Goal: Transaction & Acquisition: Purchase product/service

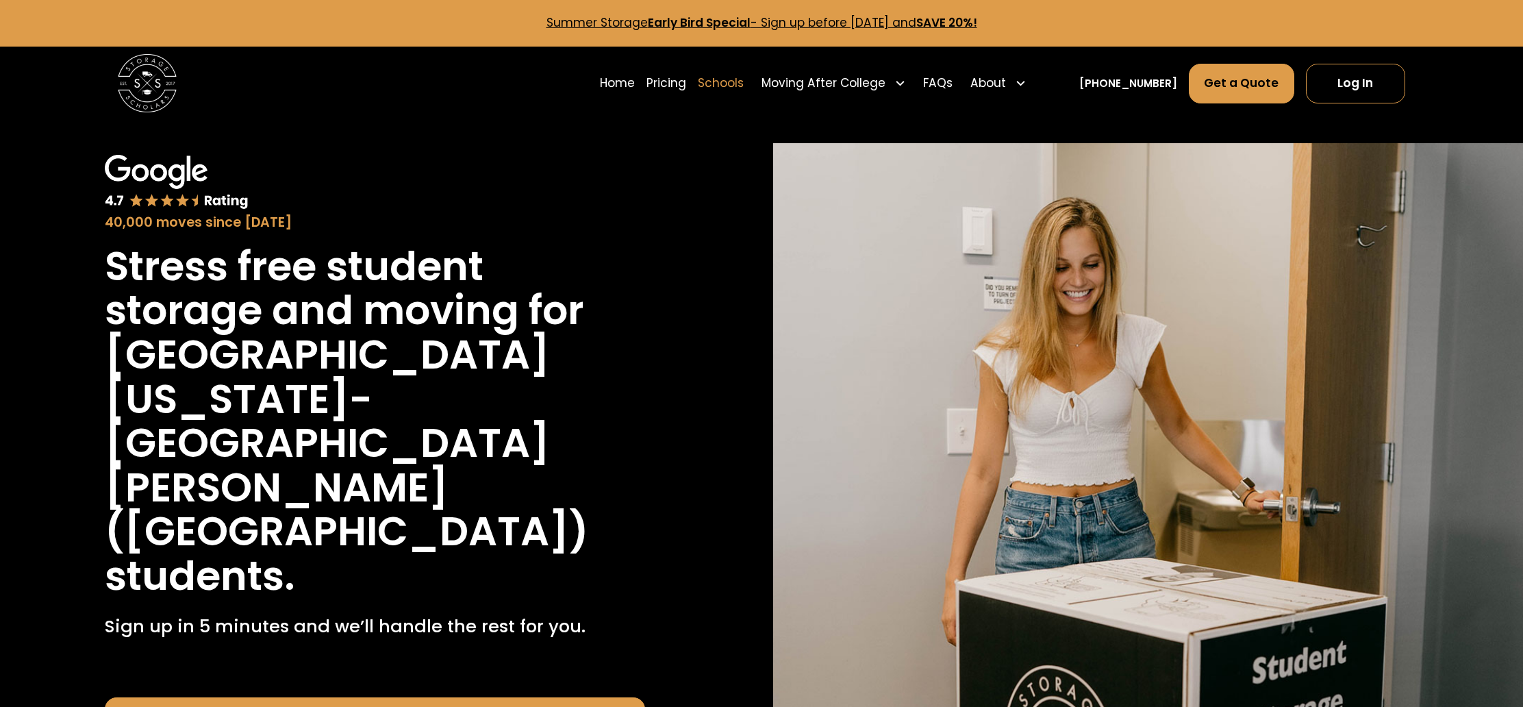
click at [743, 82] on link "Schools" at bounding box center [721, 83] width 46 height 41
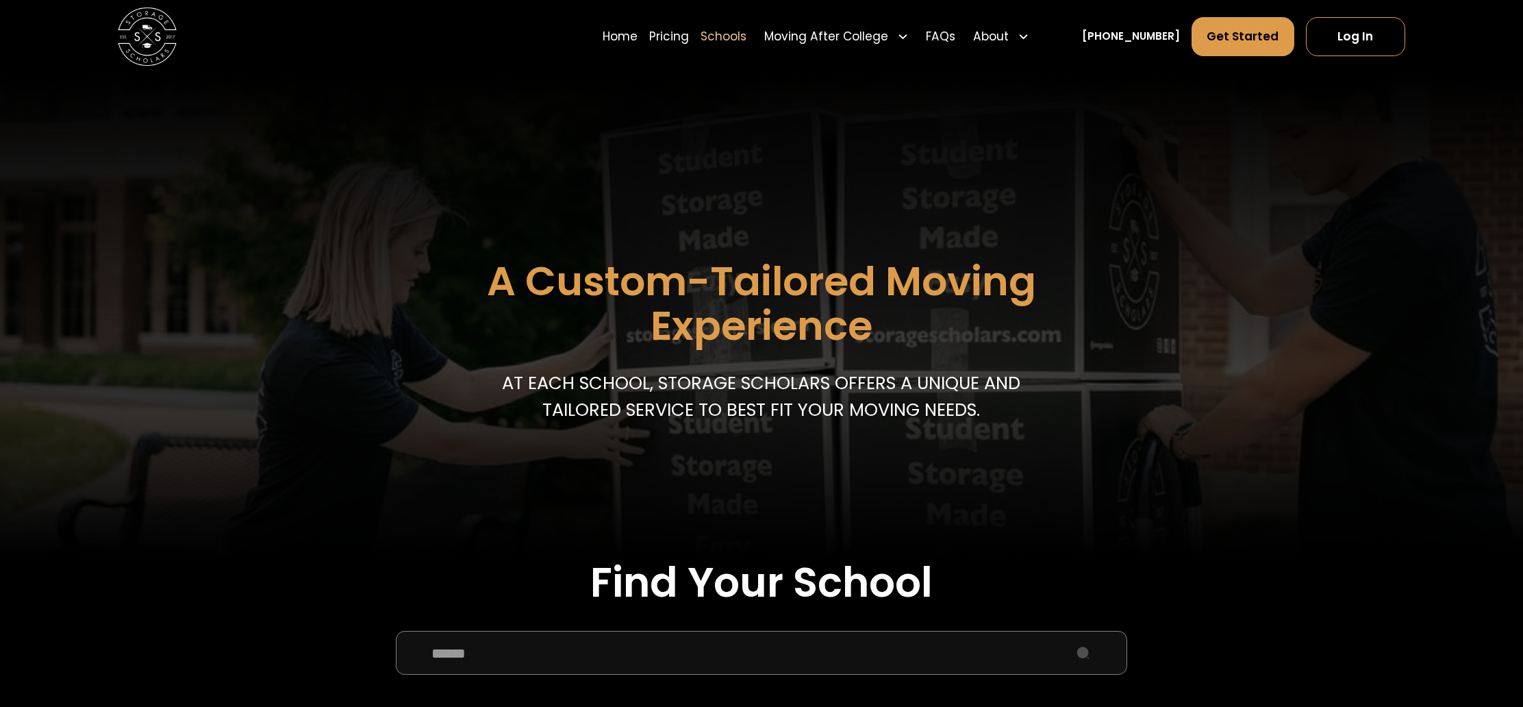
click at [635, 659] on input "School Select Form" at bounding box center [761, 653] width 731 height 44
type input "**********"
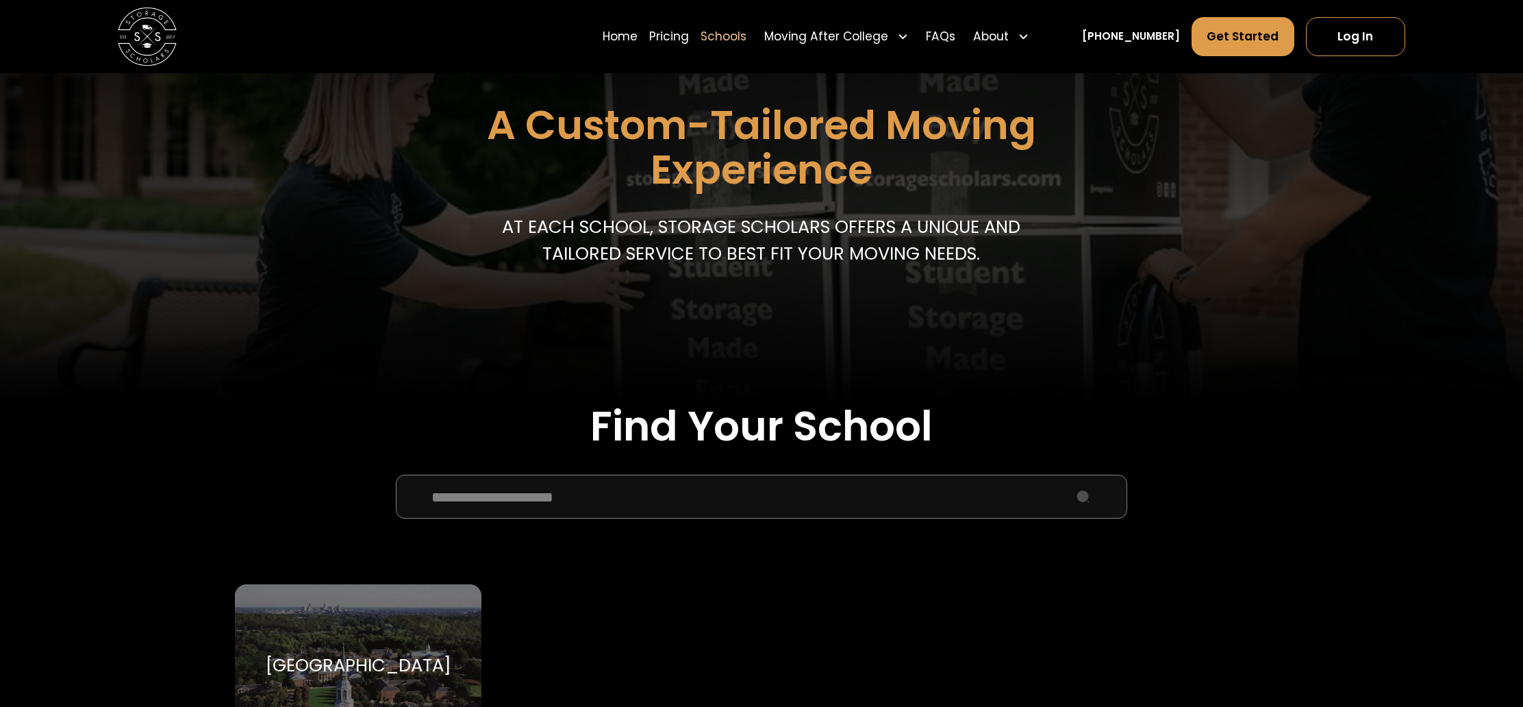
scroll to position [251, 0]
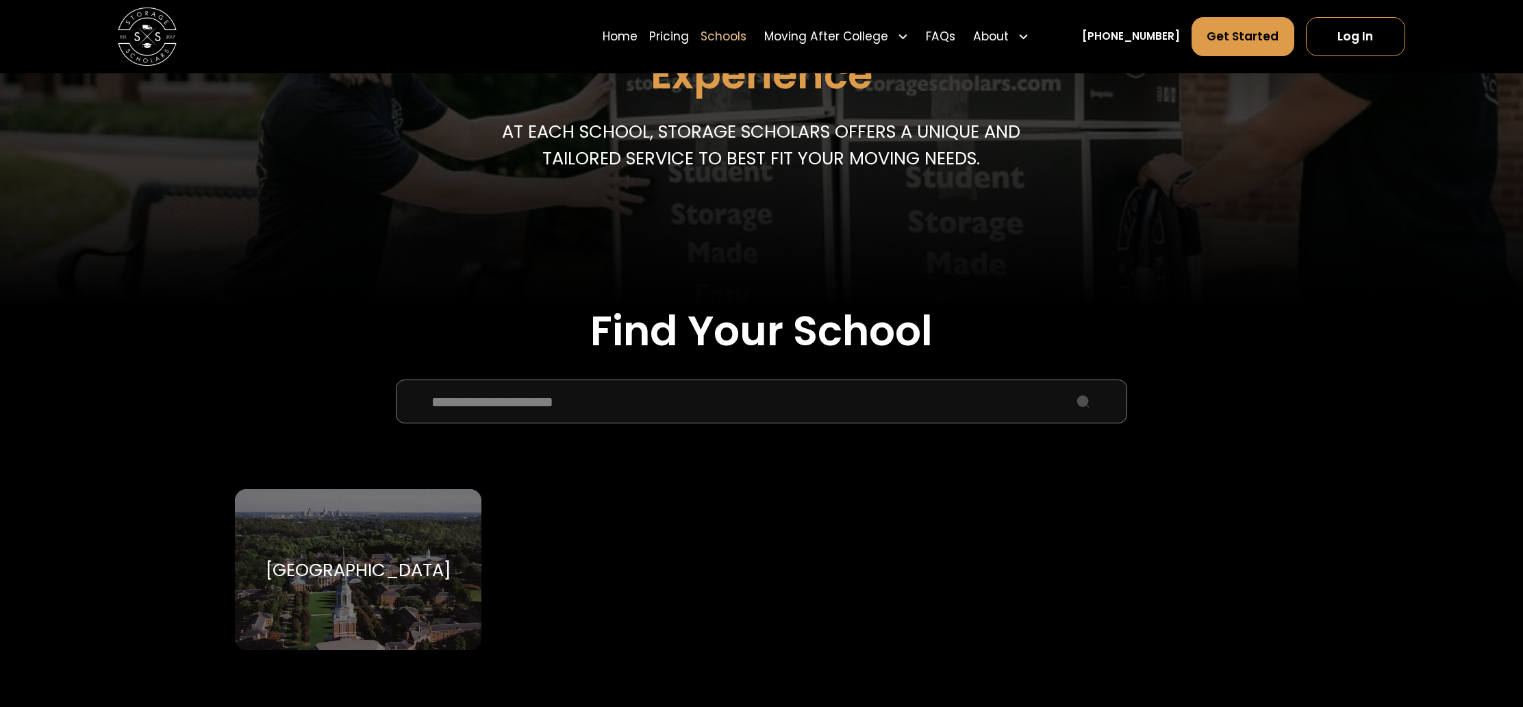
click at [338, 576] on div "[GEOGRAPHIC_DATA]" at bounding box center [359, 570] width 186 height 22
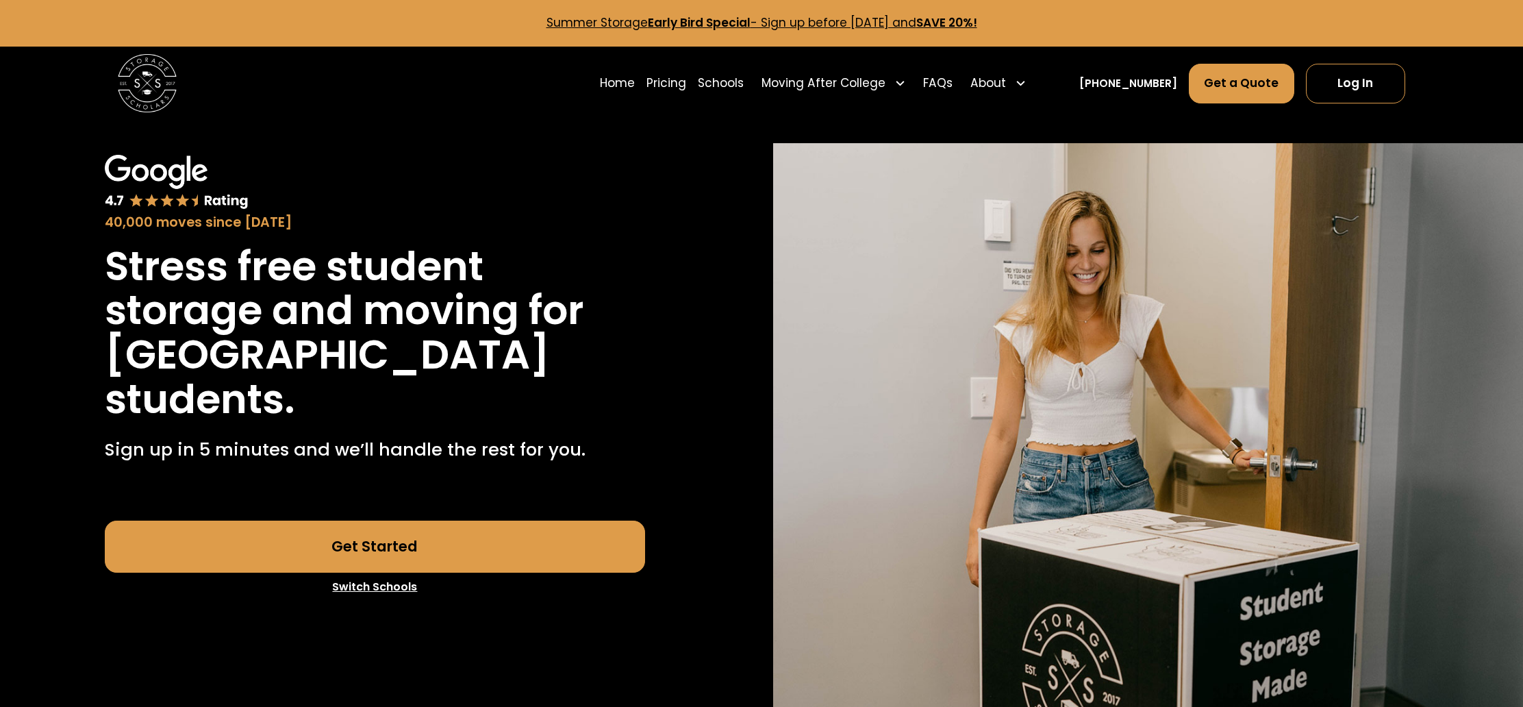
click at [398, 533] on link "Get Started" at bounding box center [374, 546] width 539 height 53
